Goal: Information Seeking & Learning: Learn about a topic

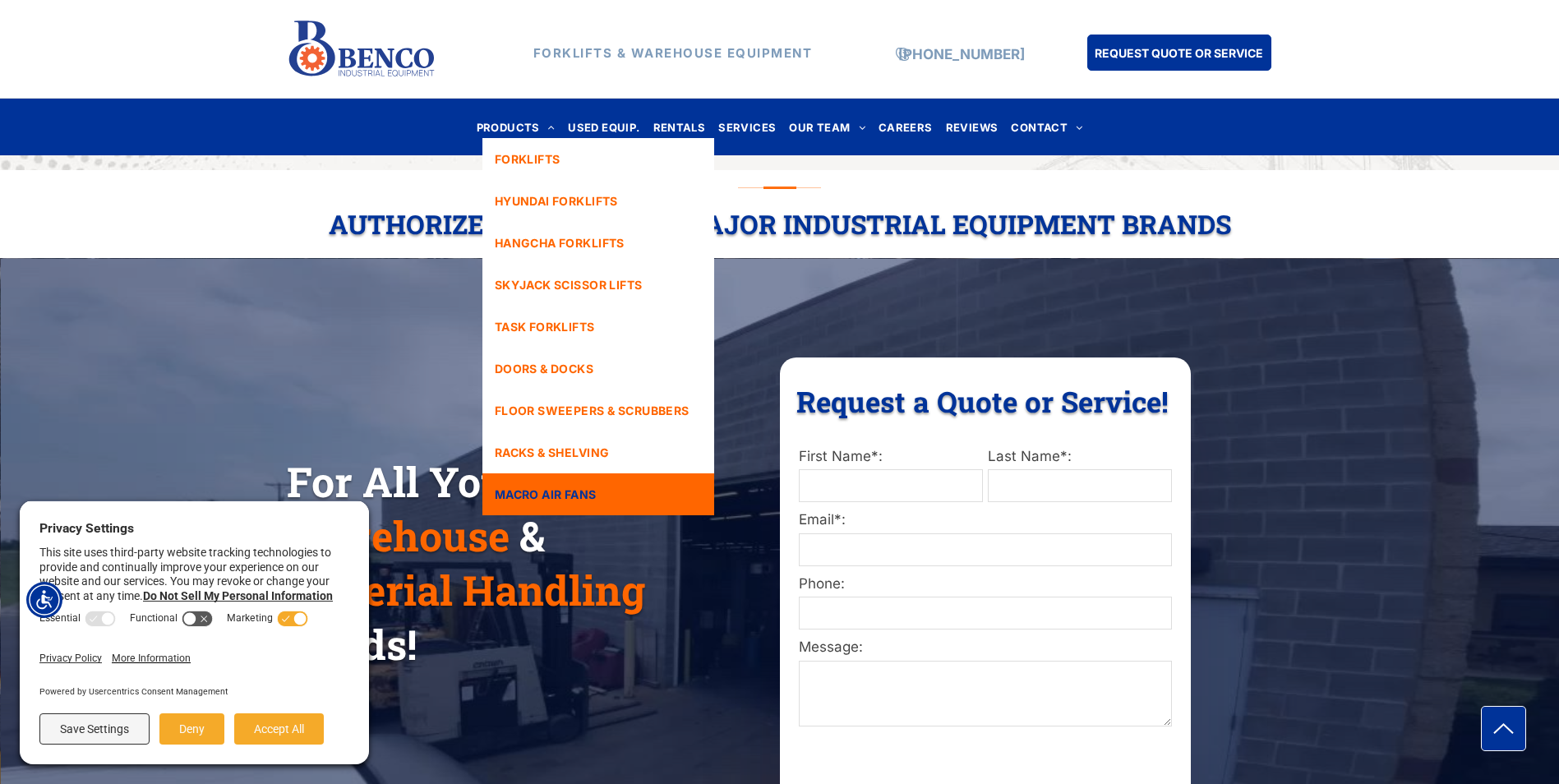
click at [573, 485] on span "MACRO AIR FANS" at bounding box center [546, 494] width 102 height 17
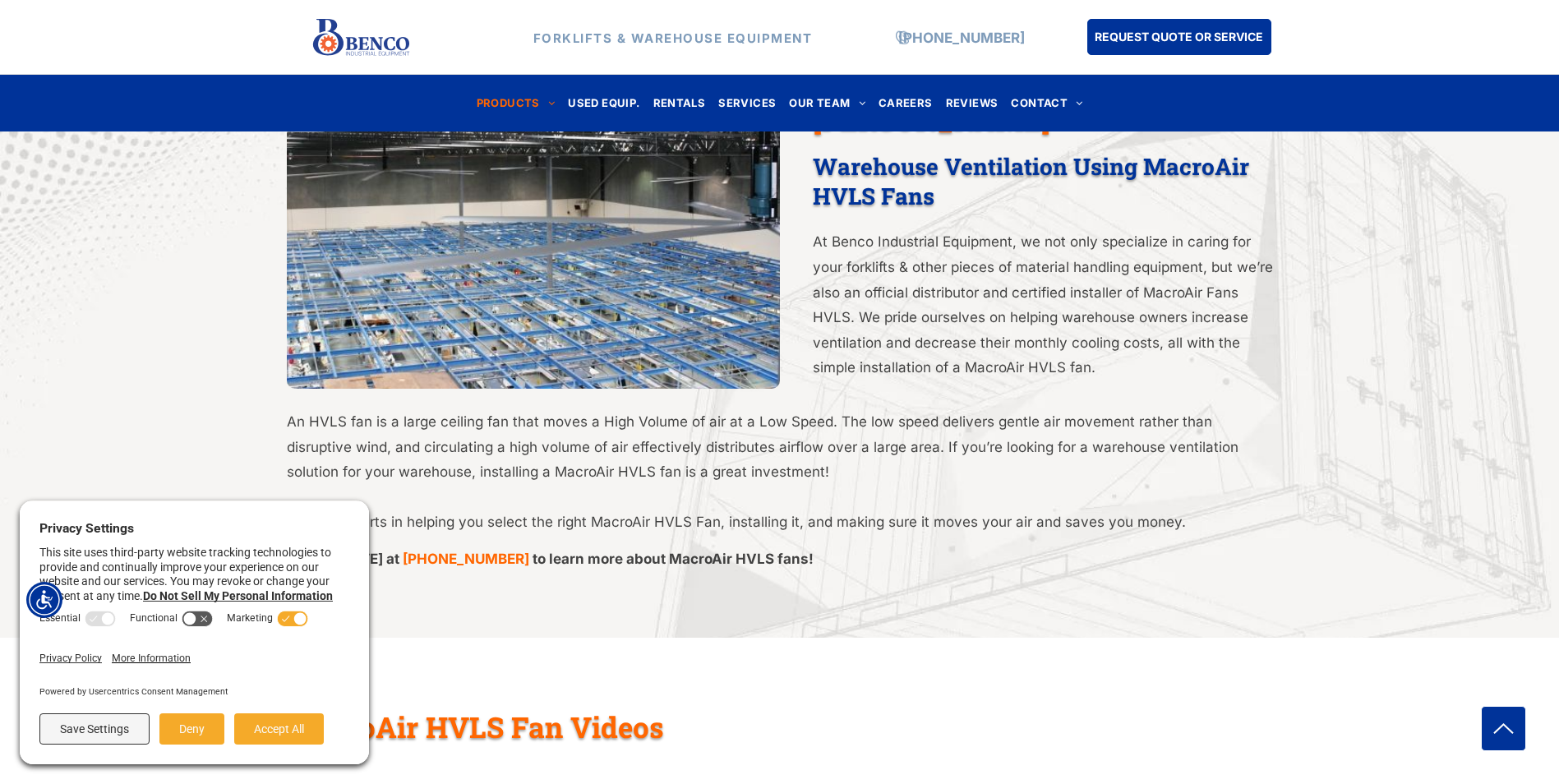
scroll to position [739, 0]
click at [304, 726] on button "Accept All" at bounding box center [279, 729] width 90 height 31
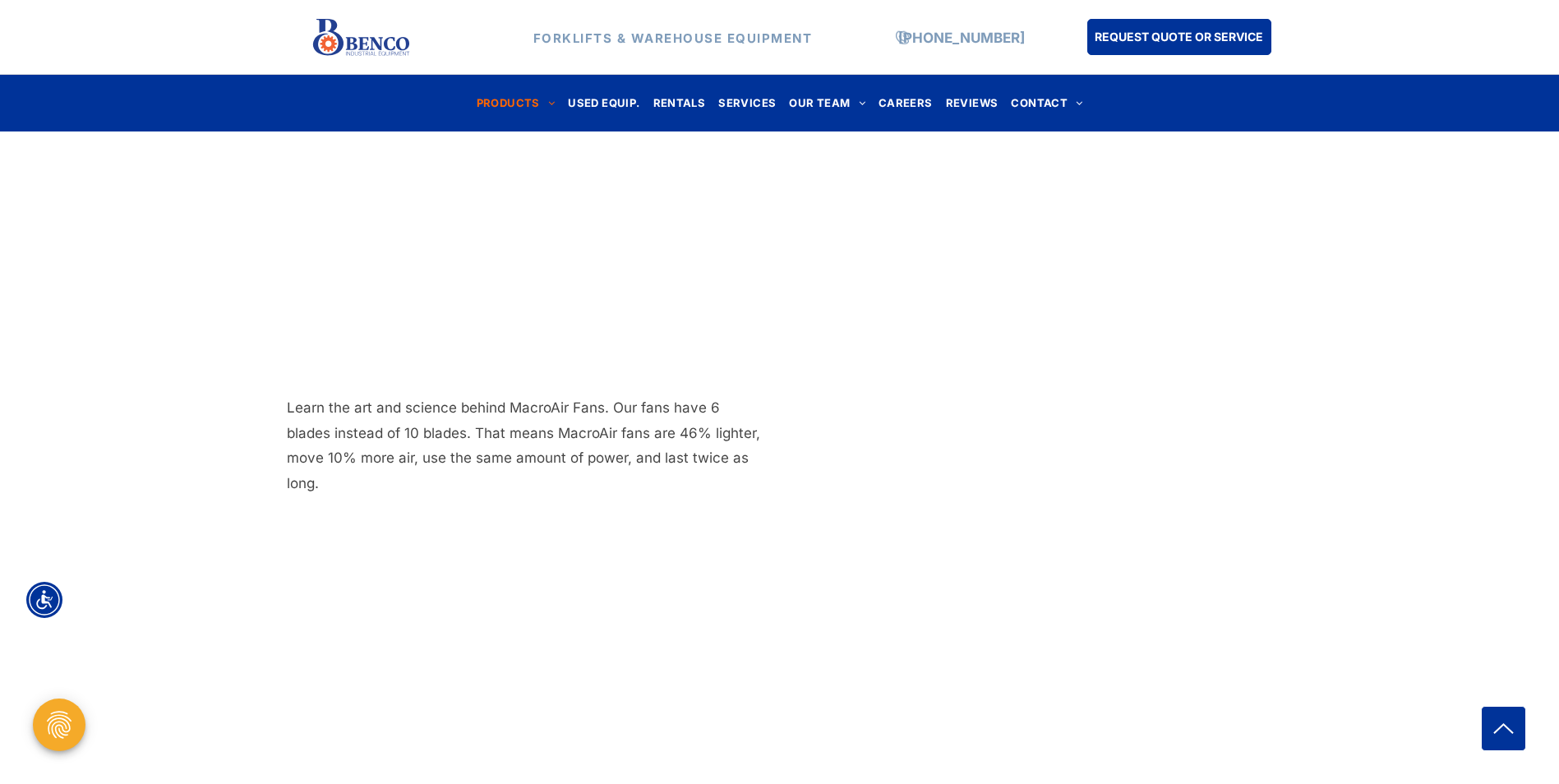
scroll to position [1561, 0]
